Goal: Register for event/course

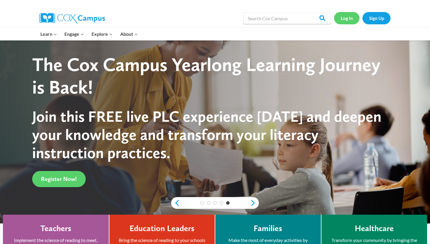
click at [349, 14] on link "Log In" at bounding box center [346, 18] width 25 height 12
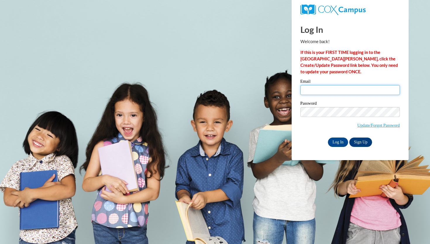
click at [355, 89] on input "Email" at bounding box center [351, 90] width 100 height 10
type input "bawve@waukesha.k12.wi.us"
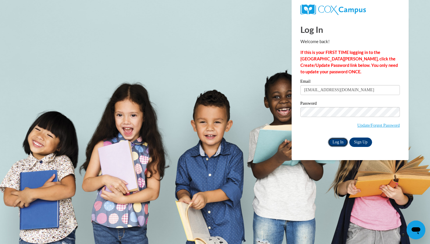
click at [343, 141] on input "Log In" at bounding box center [338, 141] width 20 height 9
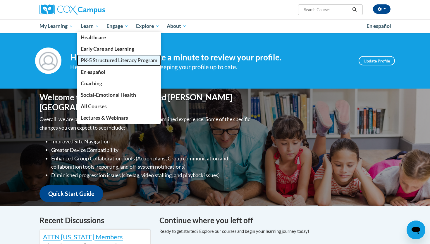
click at [100, 57] on span "PK-5 Structured Literacy Program" at bounding box center [119, 60] width 77 height 6
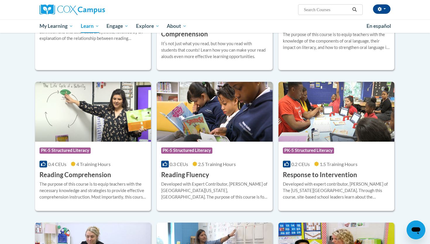
scroll to position [444, 0]
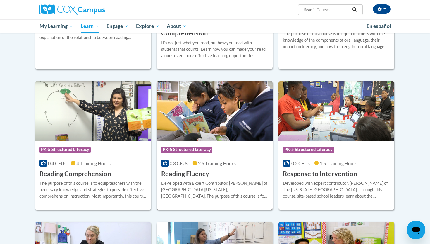
click at [235, 120] on img at bounding box center [215, 111] width 116 height 60
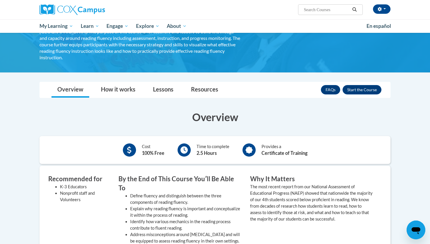
scroll to position [56, 0]
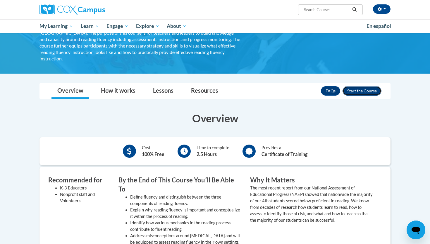
click at [360, 86] on button "Enroll" at bounding box center [362, 90] width 39 height 9
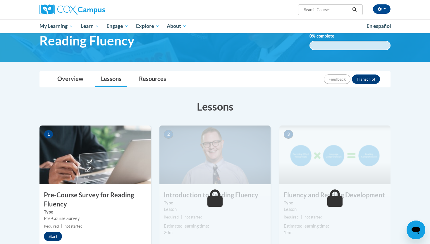
scroll to position [39, 0]
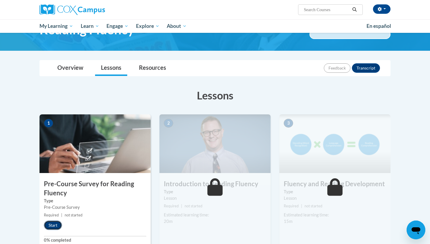
click at [57, 225] on button "Start" at bounding box center [53, 224] width 18 height 9
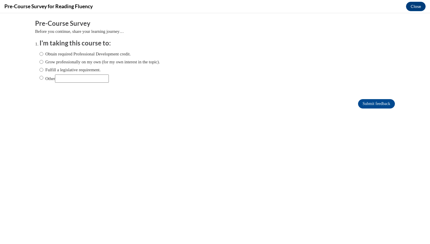
scroll to position [0, 0]
click at [83, 71] on label "Fulfill a legislative requirement." at bounding box center [70, 69] width 61 height 6
click at [43, 71] on input "Fulfill a legislative requirement." at bounding box center [42, 69] width 4 height 6
radio input "true"
click at [374, 104] on input "Submit feedback" at bounding box center [376, 103] width 37 height 9
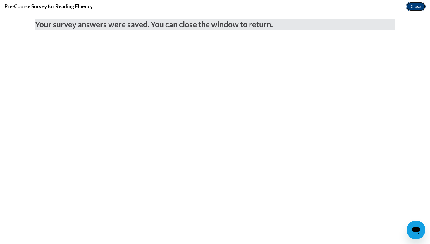
click at [416, 7] on button "Close" at bounding box center [416, 6] width 20 height 9
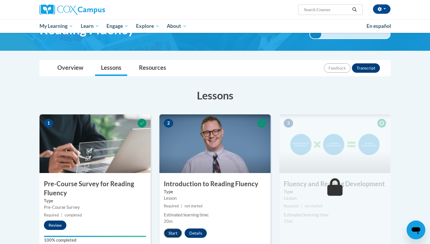
click at [173, 233] on button "Start" at bounding box center [173, 232] width 18 height 9
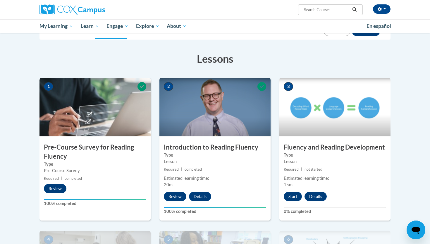
scroll to position [90, 0]
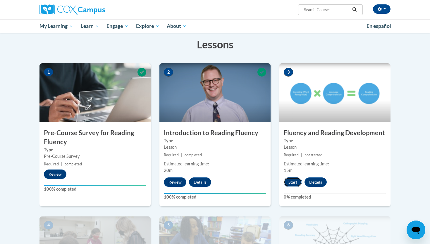
click at [289, 181] on button "Start" at bounding box center [293, 181] width 18 height 9
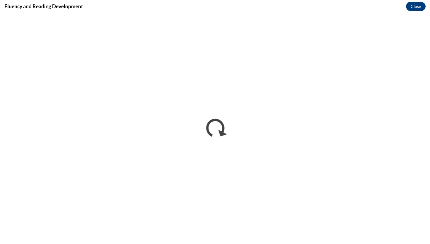
scroll to position [0, 0]
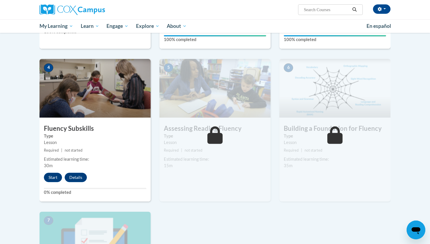
scroll to position [251, 0]
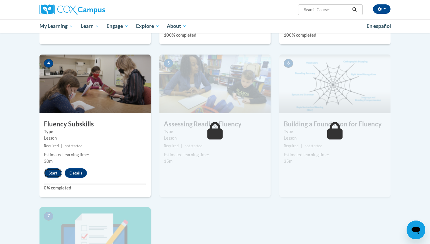
click at [51, 171] on button "Start" at bounding box center [53, 172] width 18 height 9
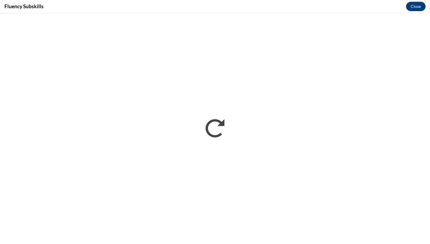
scroll to position [0, 0]
